Goal: Navigation & Orientation: Find specific page/section

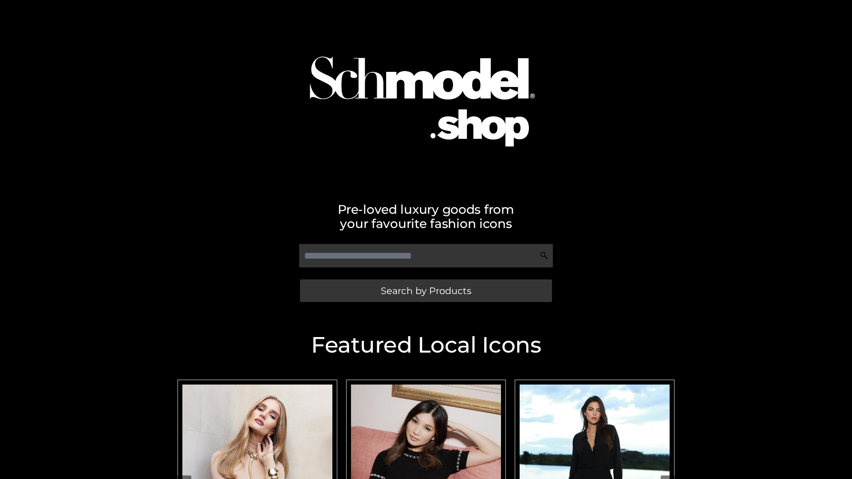
click at [425, 291] on span "Search by Products" at bounding box center [426, 290] width 90 height 9
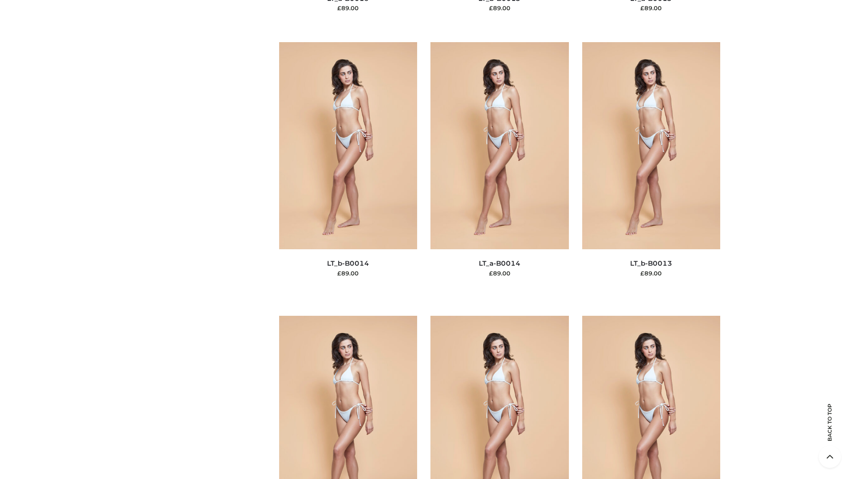
scroll to position [3984, 0]
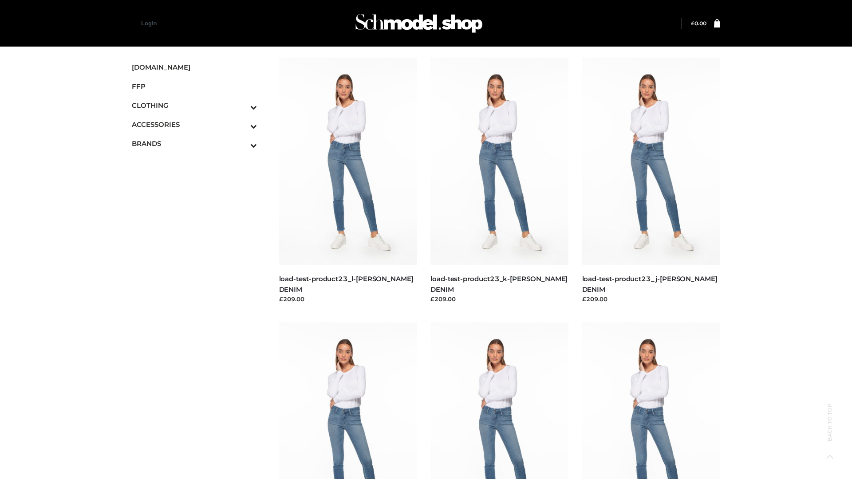
scroll to position [778, 0]
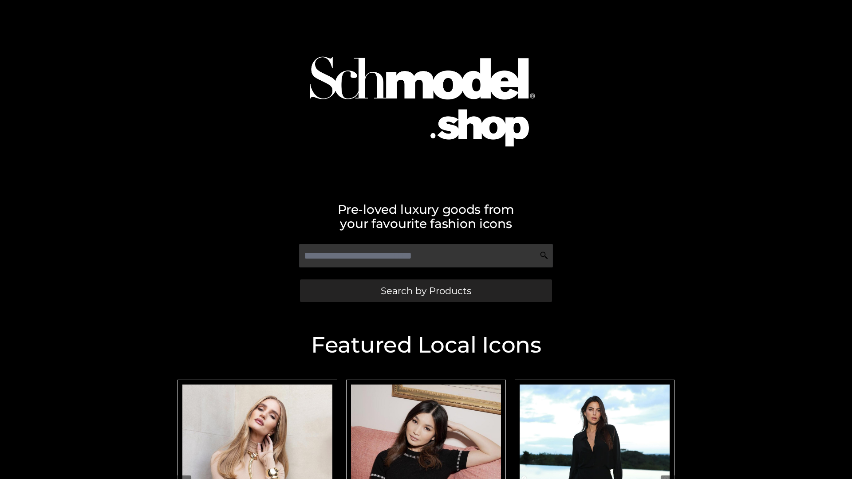
click at [425, 291] on span "Search by Products" at bounding box center [426, 290] width 90 height 9
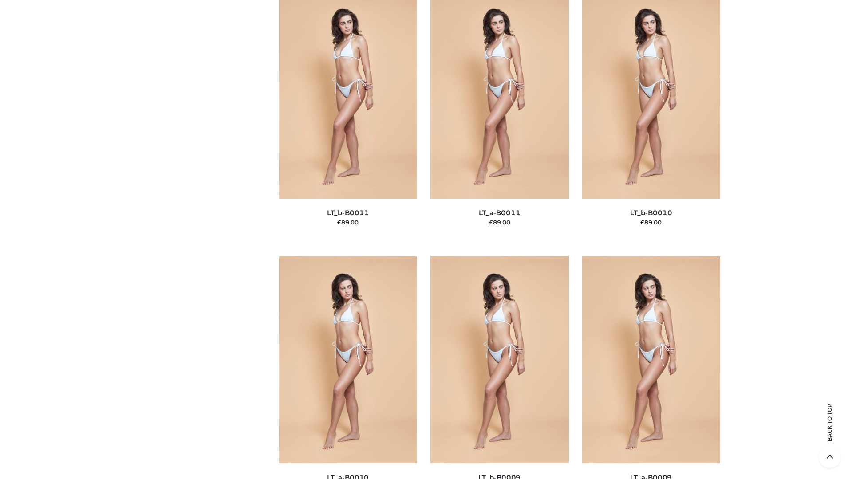
scroll to position [3984, 0]
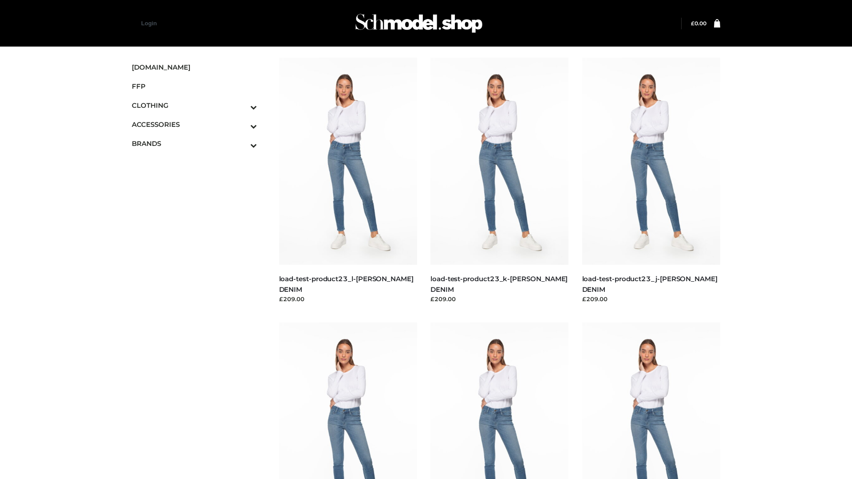
scroll to position [778, 0]
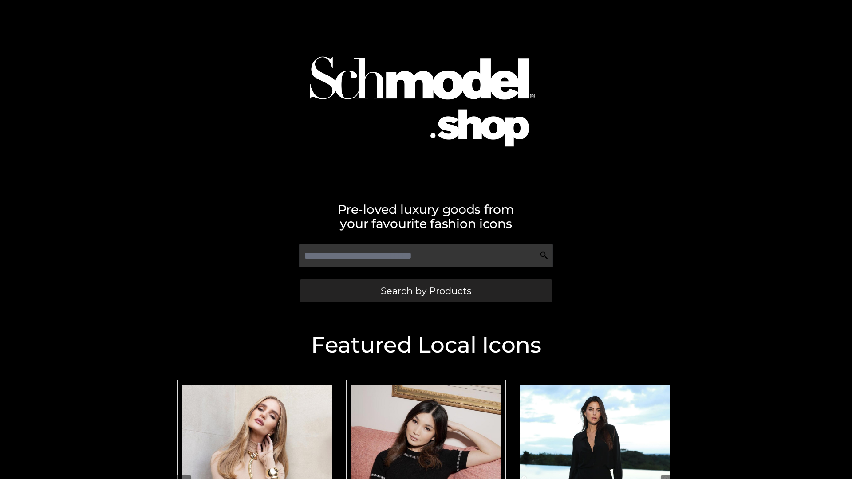
click at [425, 291] on span "Search by Products" at bounding box center [426, 290] width 90 height 9
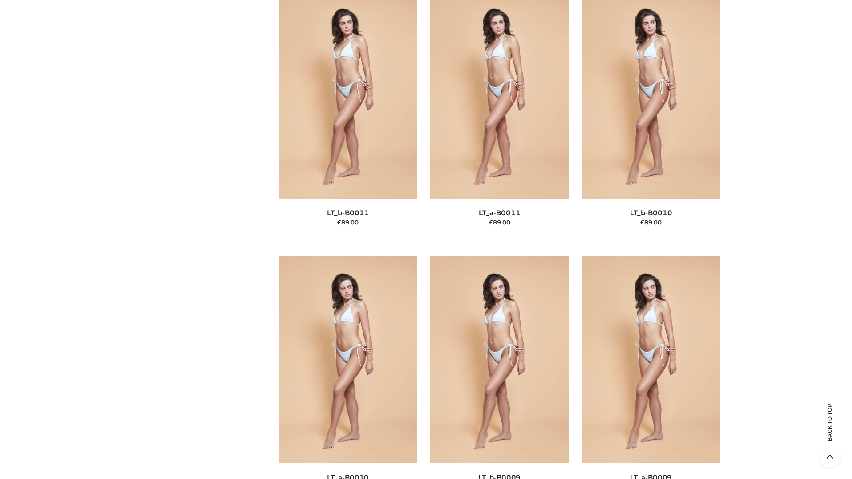
scroll to position [3984, 0]
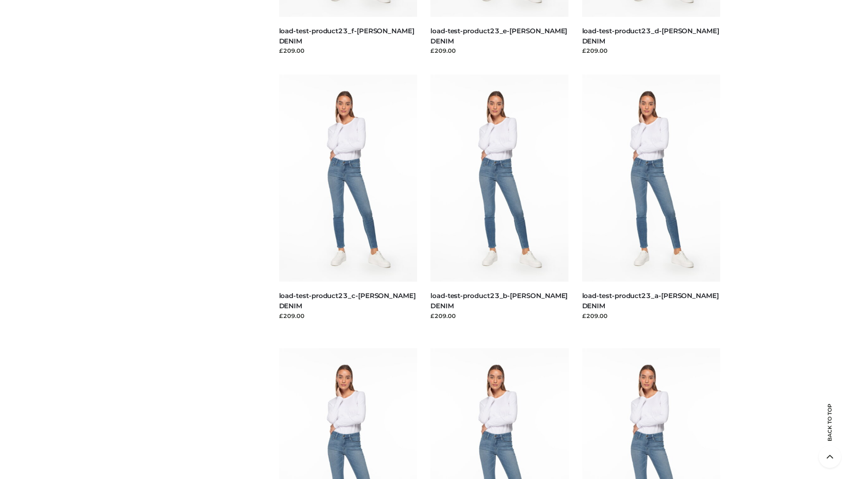
scroll to position [778, 0]
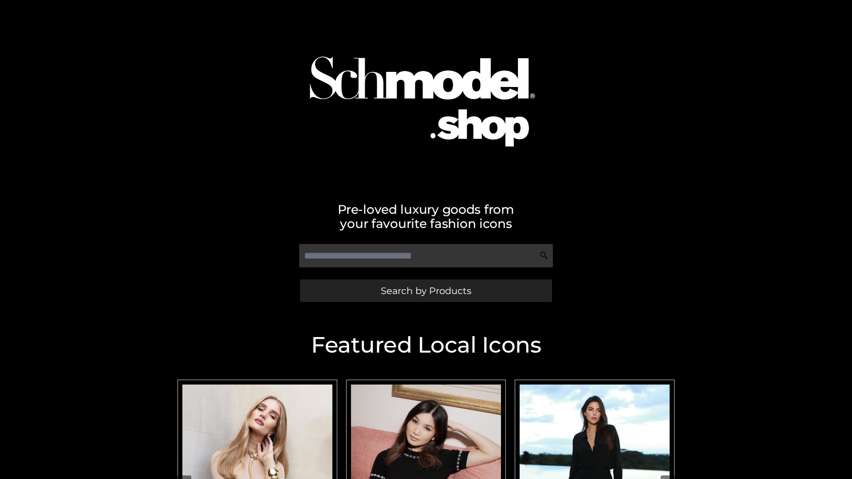
click at [425, 291] on span "Search by Products" at bounding box center [426, 290] width 90 height 9
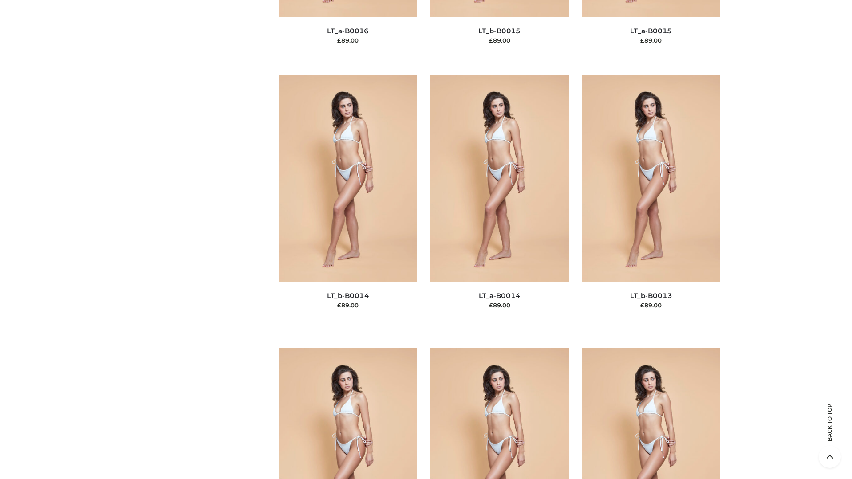
scroll to position [3155, 0]
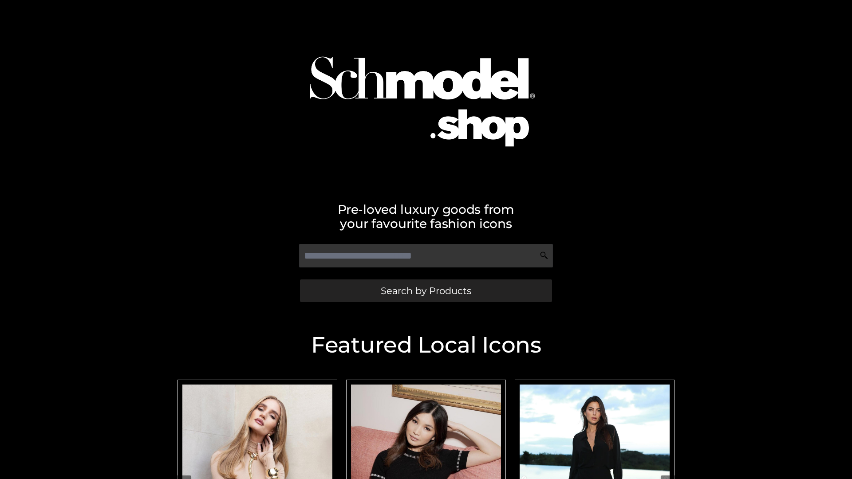
click at [425, 291] on span "Search by Products" at bounding box center [426, 290] width 90 height 9
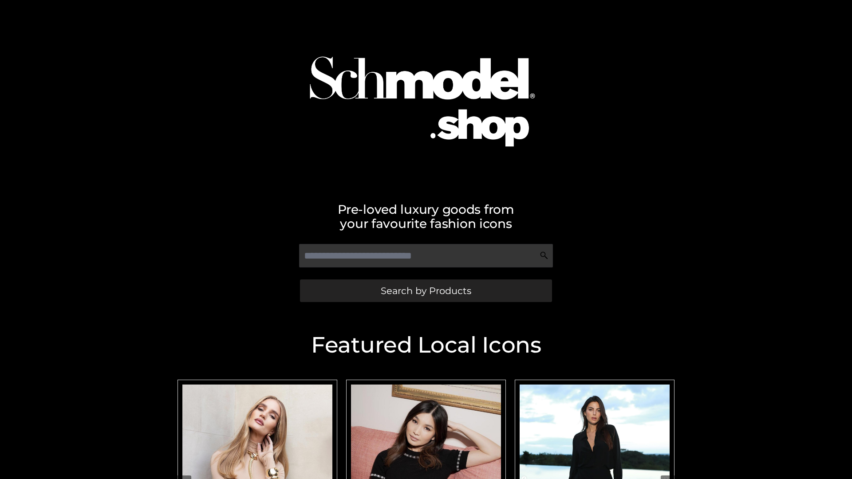
click at [425, 291] on span "Search by Products" at bounding box center [426, 290] width 90 height 9
